Goal: Task Accomplishment & Management: Use online tool/utility

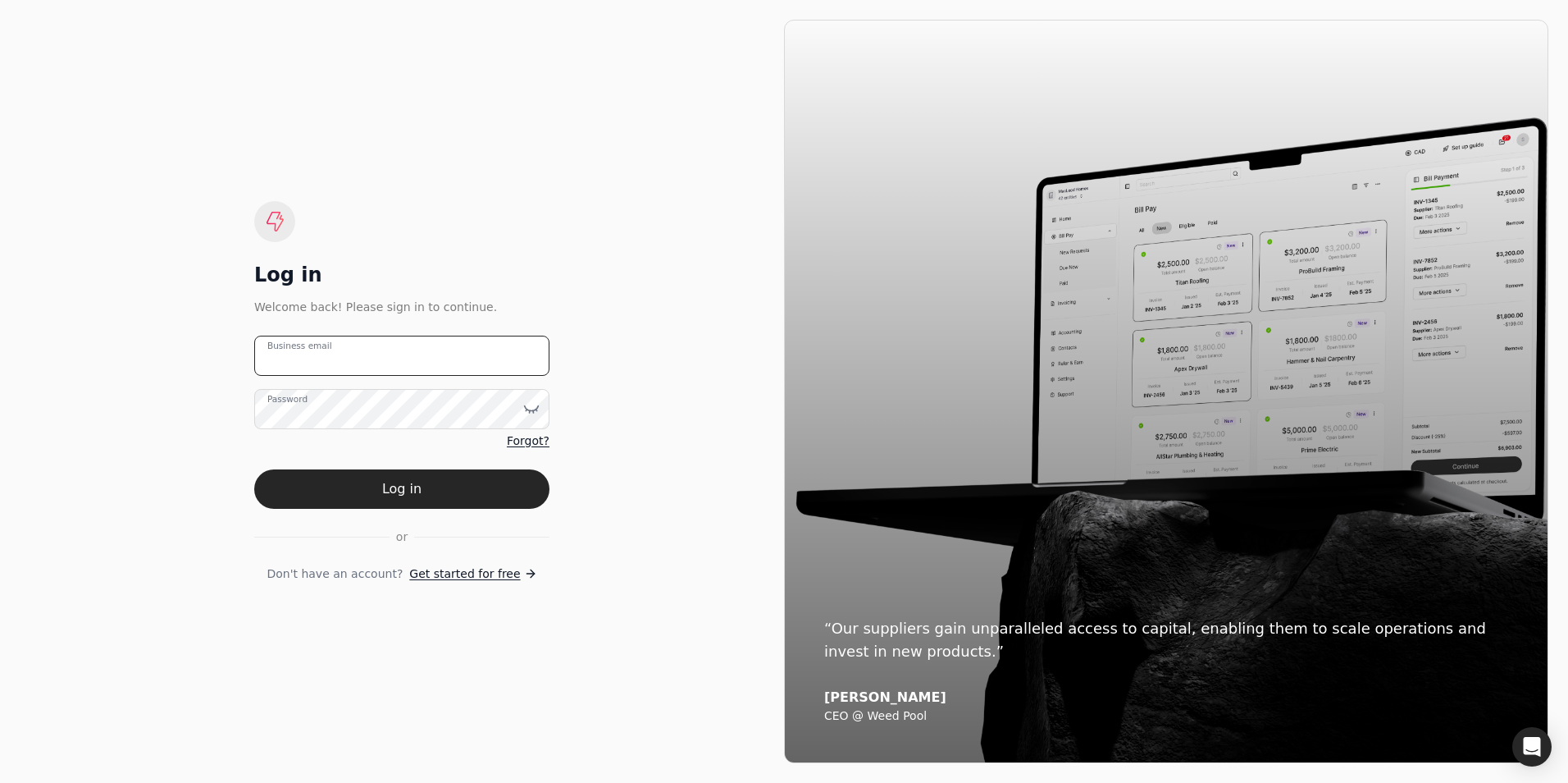
type email "[PERSON_NAME][EMAIL_ADDRESS][DOMAIN_NAME]"
click at [412, 493] on button "Log in" at bounding box center [401, 488] width 295 height 39
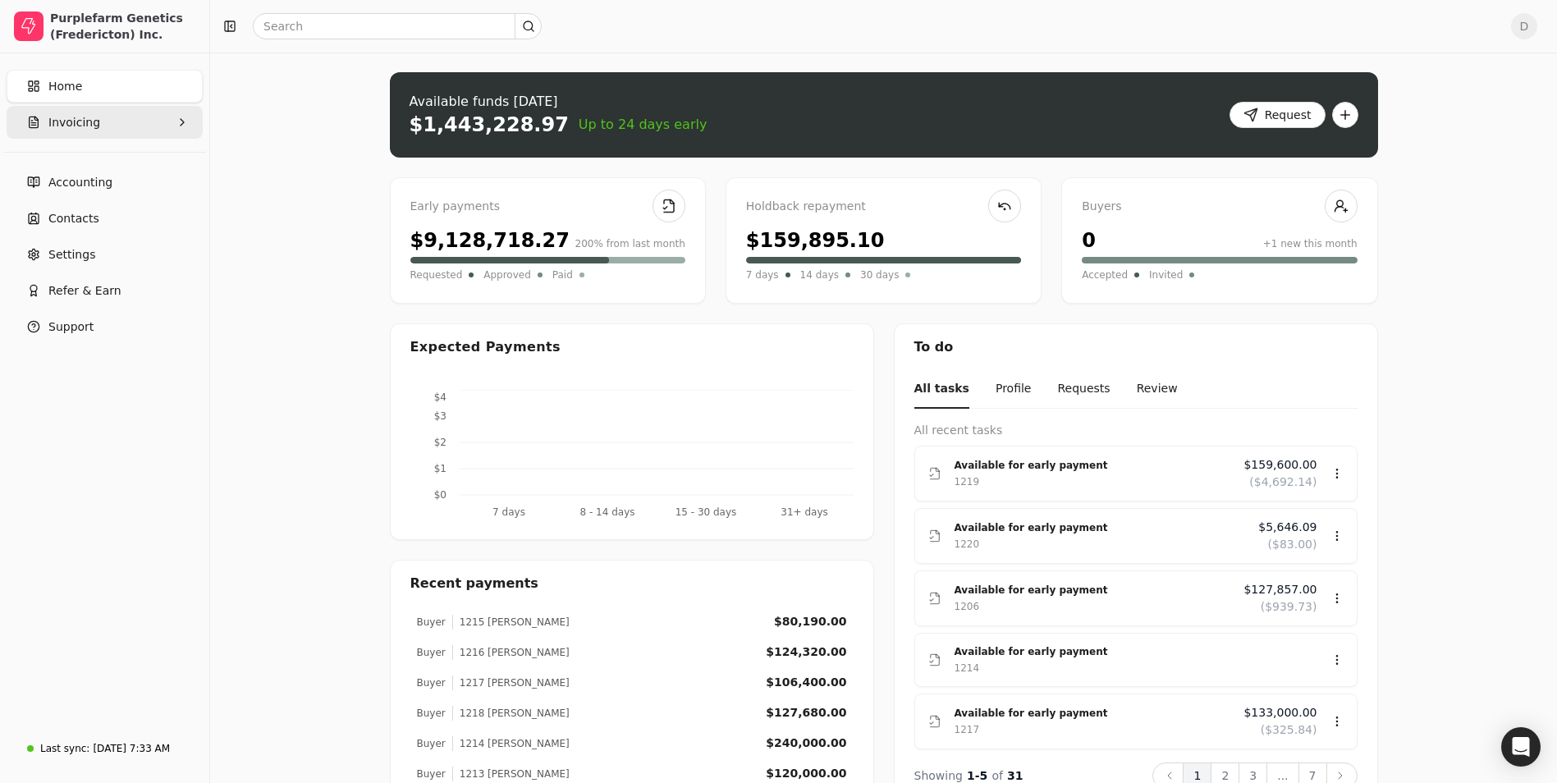
click at [112, 128] on button "Invoicing" at bounding box center [105, 122] width 196 height 33
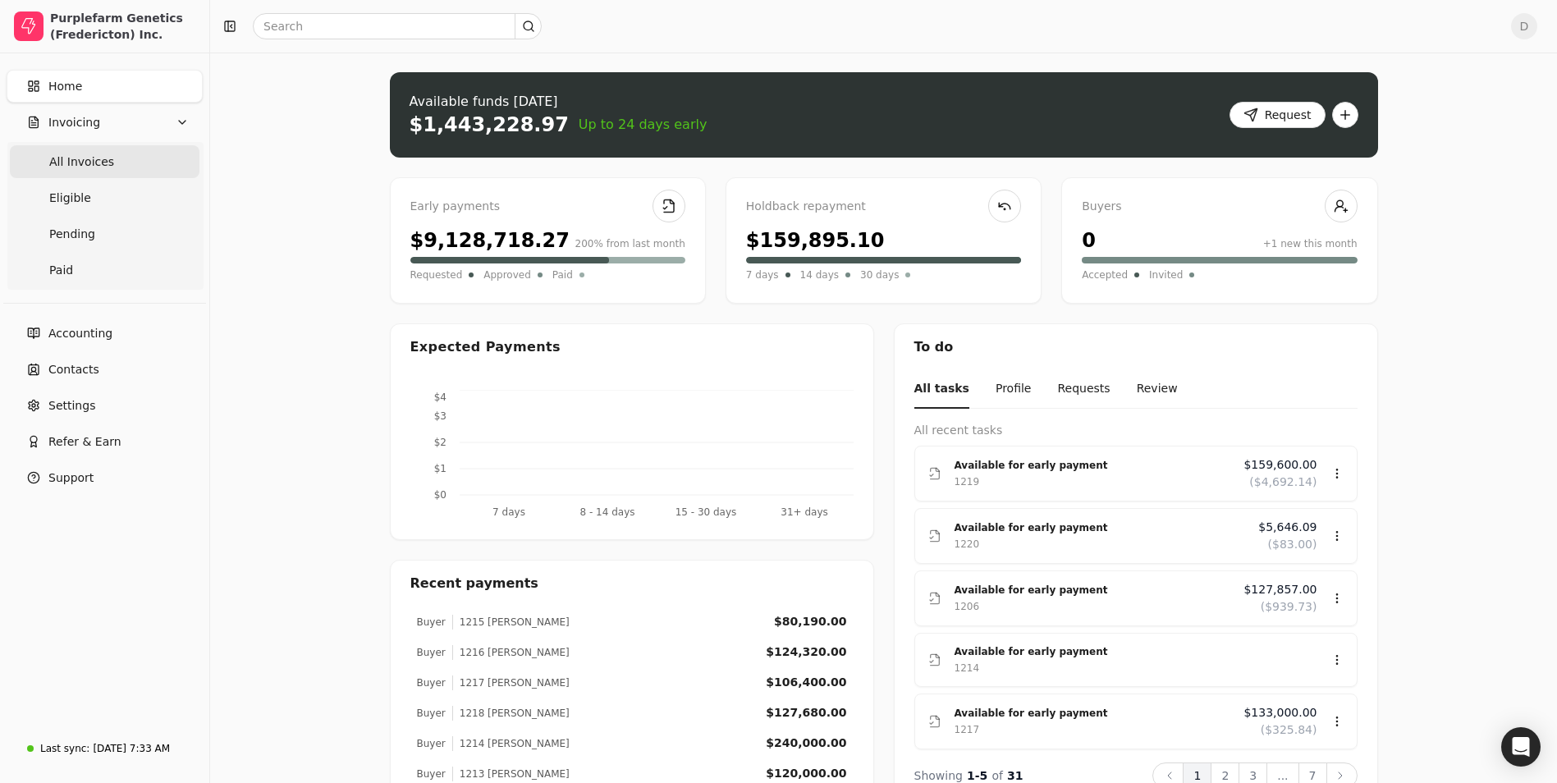
click at [96, 161] on span "All Invoices" at bounding box center [81, 161] width 65 height 17
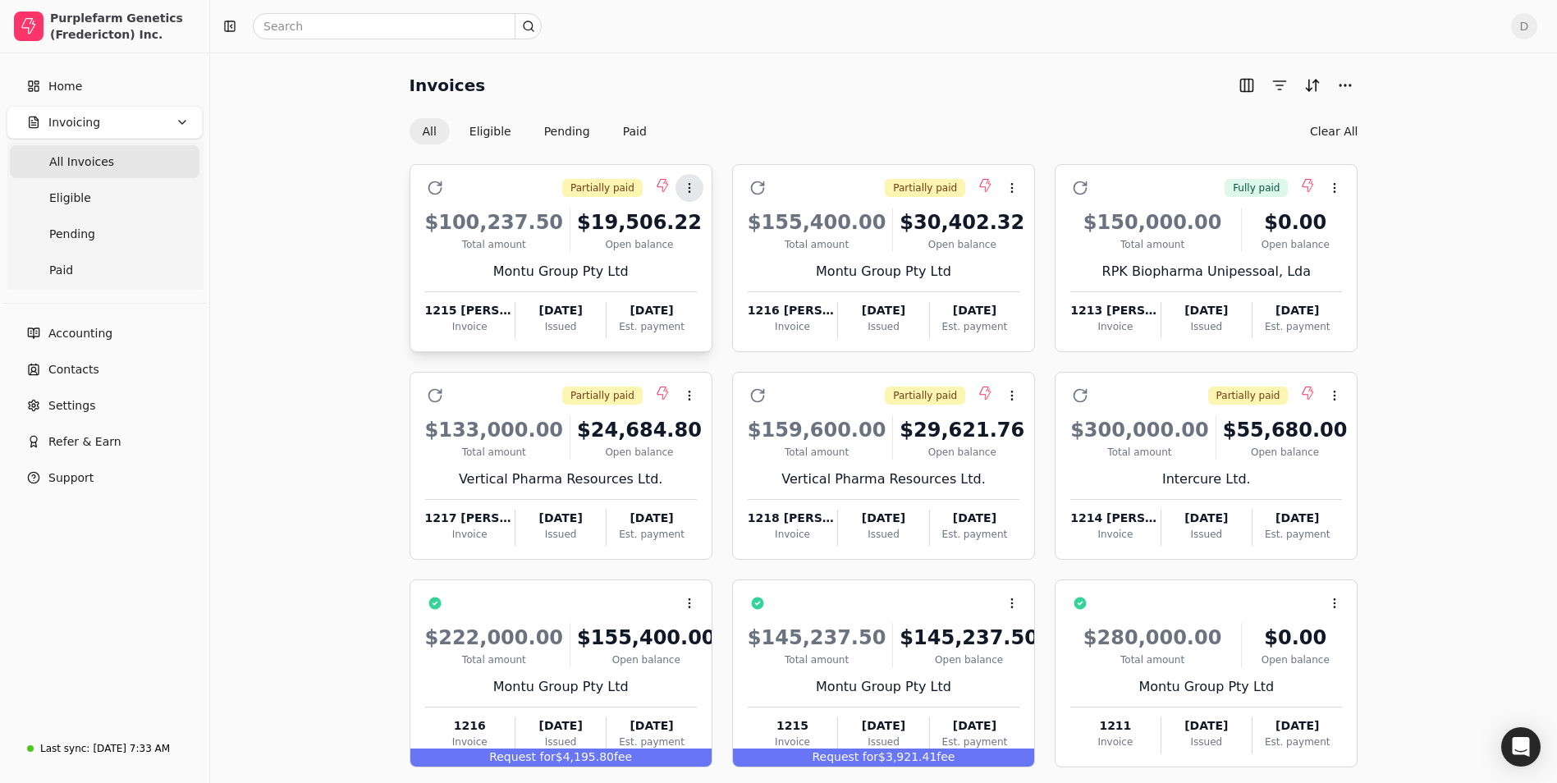
click at [692, 188] on icon at bounding box center [689, 187] width 13 height 13
click at [705, 268] on span "Settle" at bounding box center [717, 266] width 34 height 17
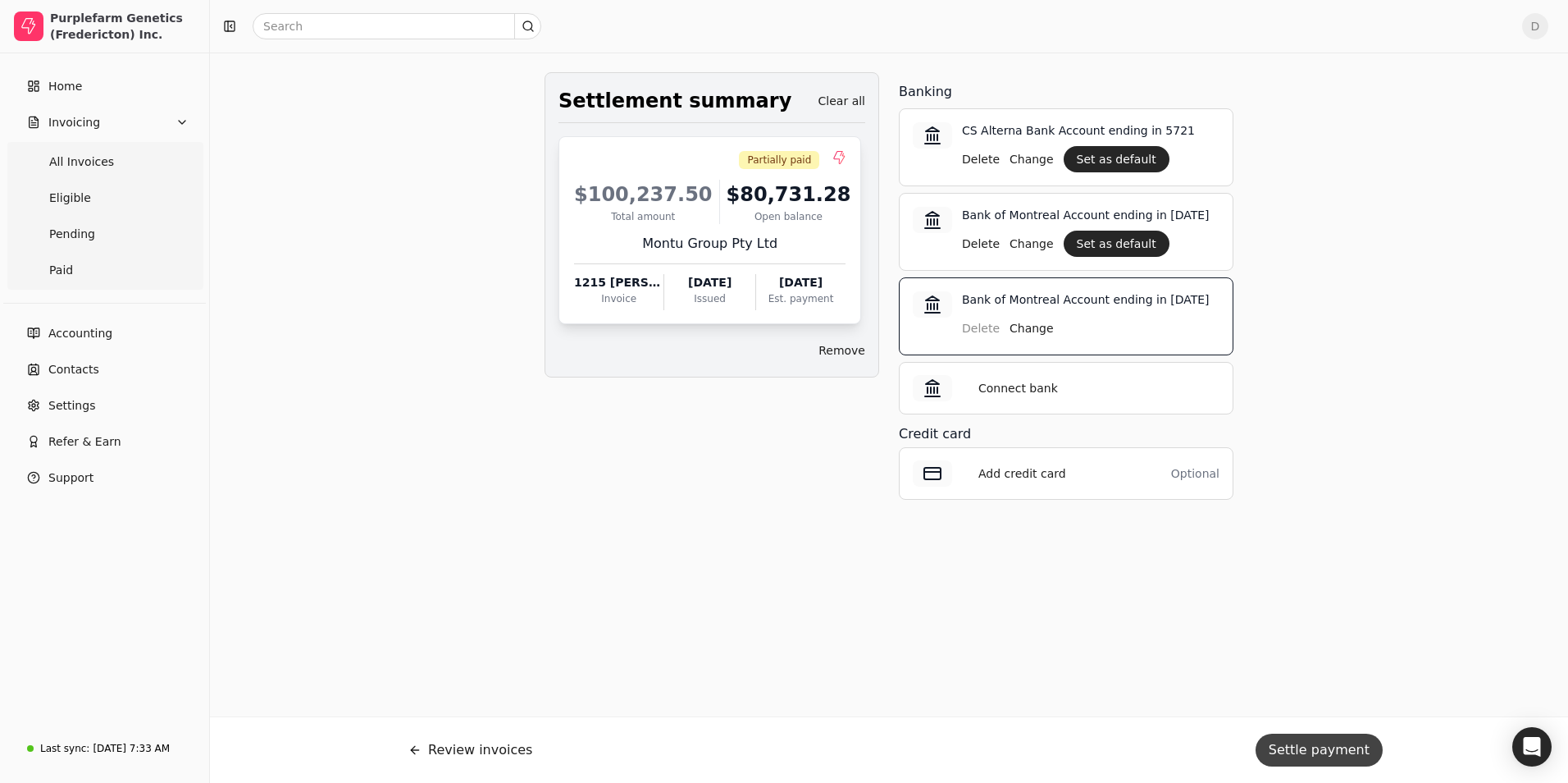
click at [1324, 748] on button "Settle payment" at bounding box center [1318, 750] width 127 height 33
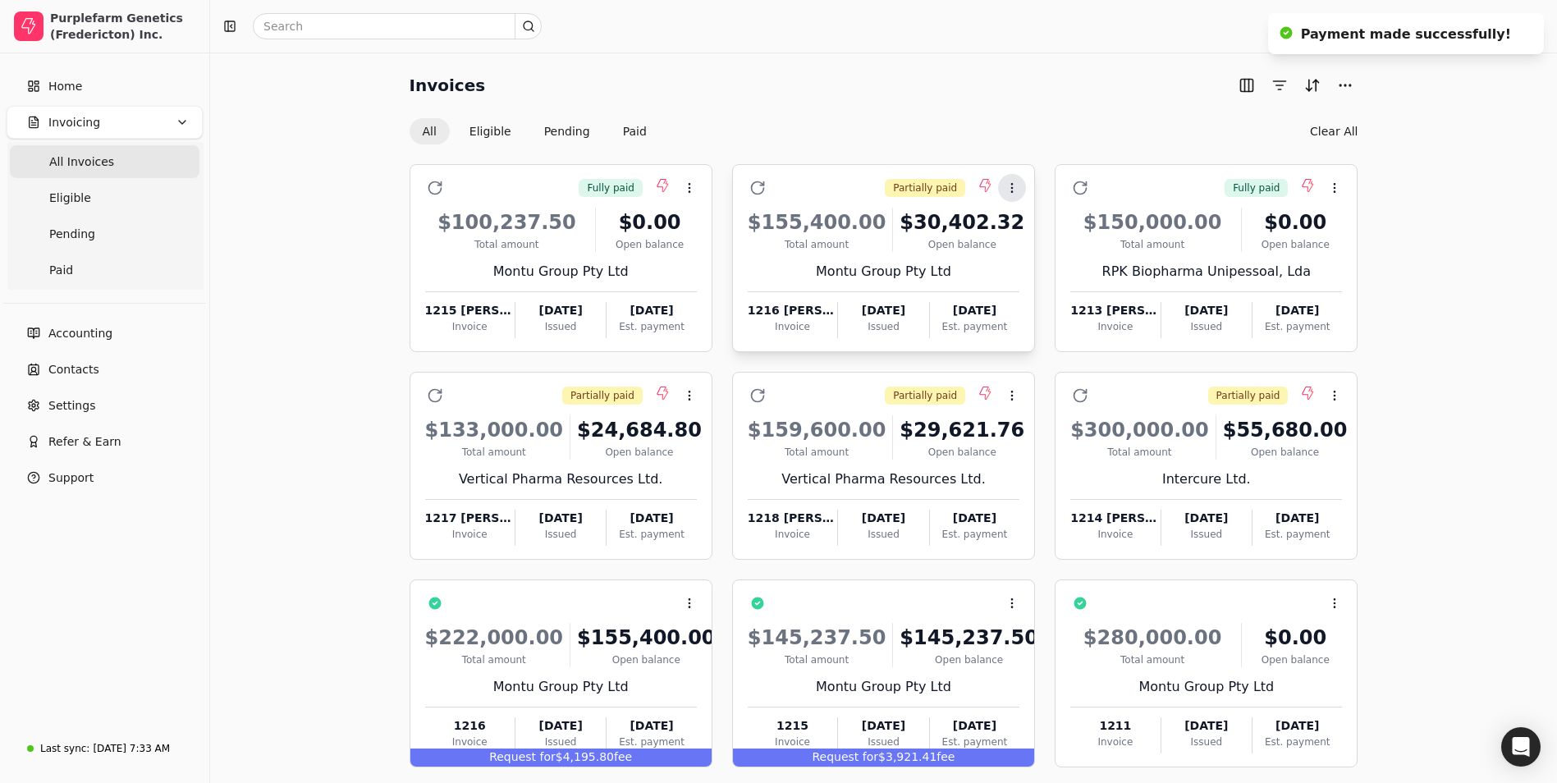
click at [1022, 185] on button "Context Menu Button" at bounding box center [1012, 188] width 28 height 28
click at [1021, 282] on ul "Open Settle Archive" at bounding box center [1091, 266] width 210 height 114
click at [1025, 270] on span "Settle" at bounding box center [1040, 266] width 34 height 17
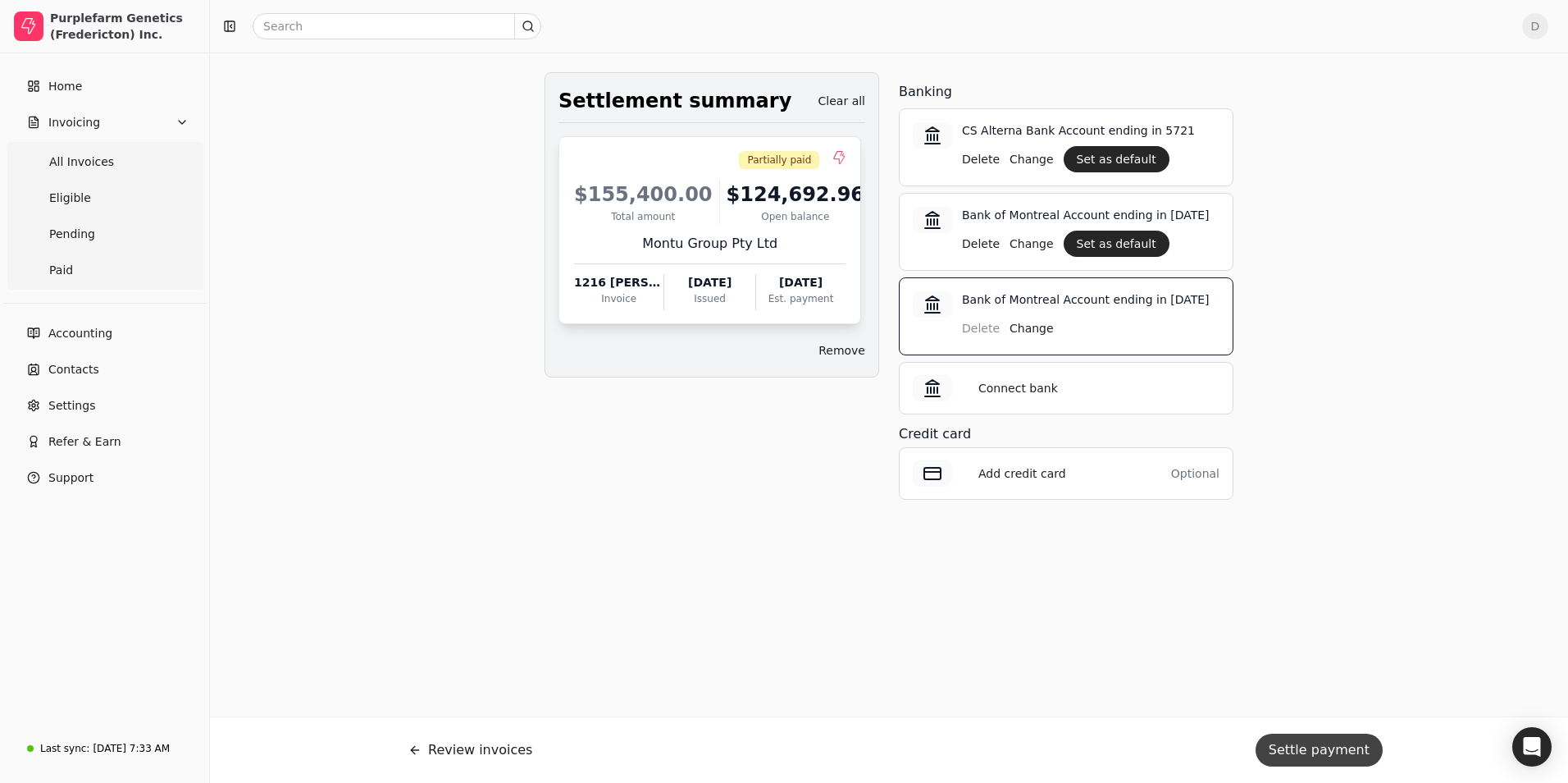
click at [1316, 752] on button "Settle payment" at bounding box center [1318, 750] width 127 height 33
